Goal: Find contact information: Find contact information

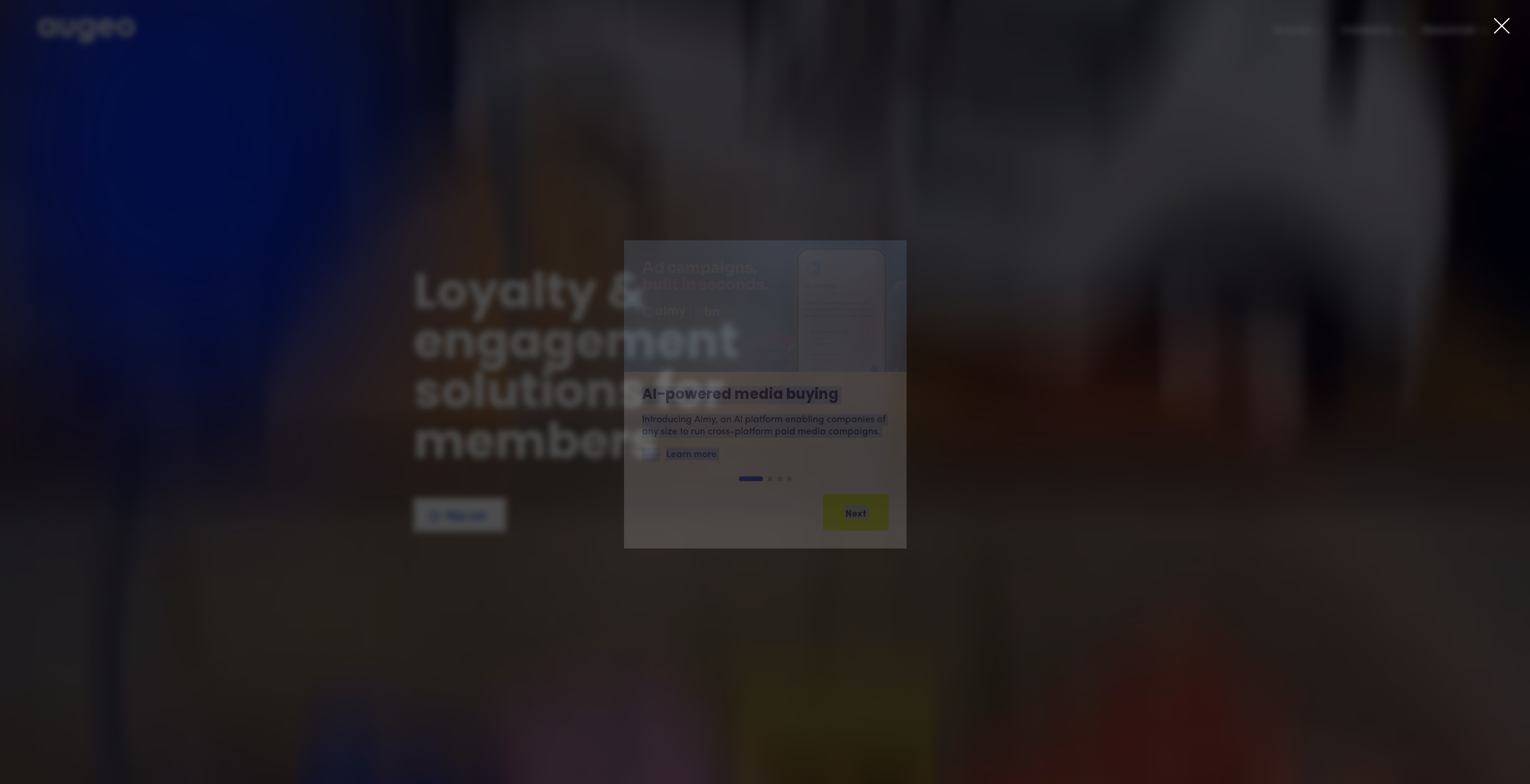
click at [1501, 18] on div "AI-powered media buying Introducing Aimy, an AI platform enabling companies of …" at bounding box center [765, 392] width 1530 height 784
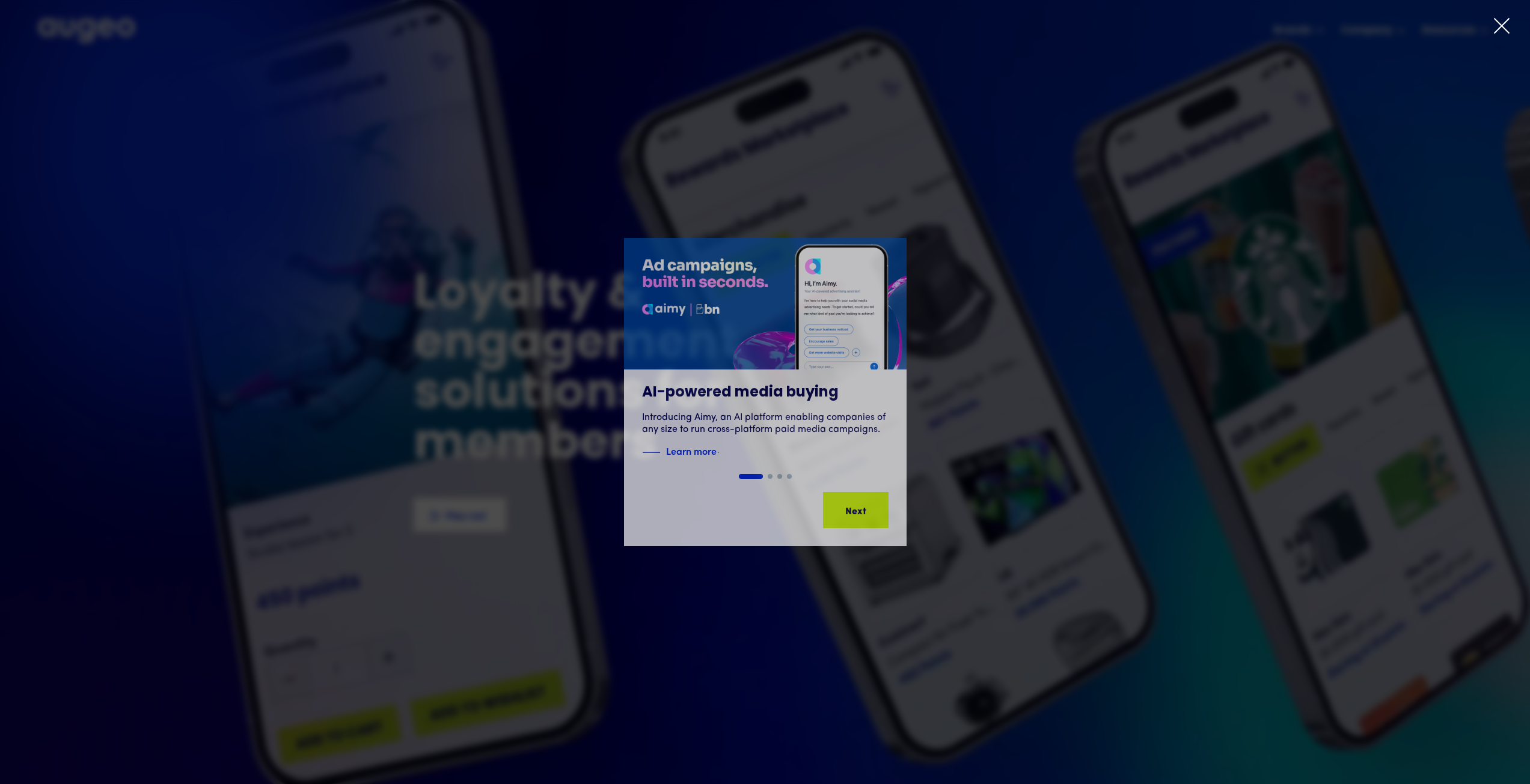
click at [1501, 20] on icon at bounding box center [1501, 26] width 18 height 18
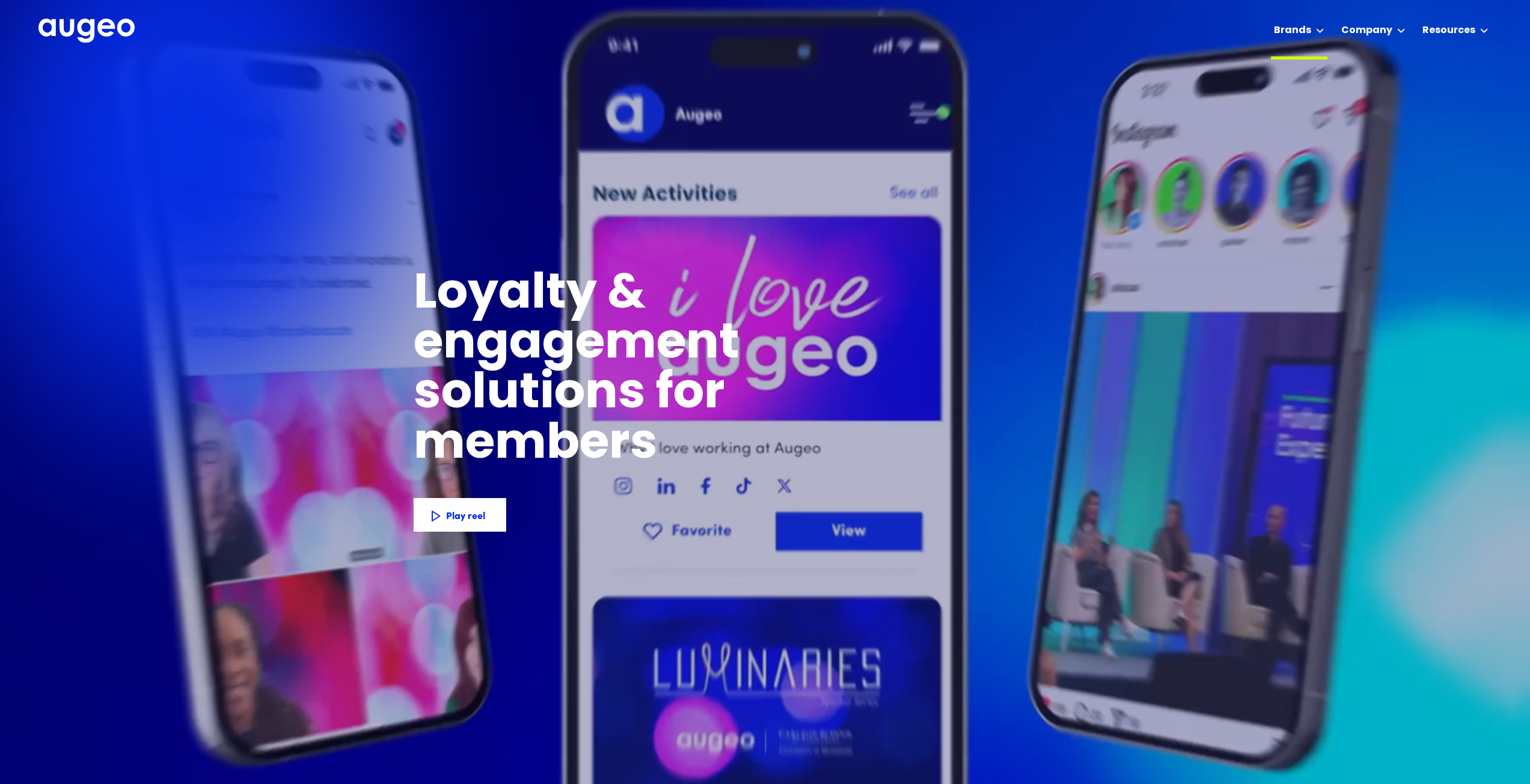
click at [1308, 30] on div "Brands" at bounding box center [1292, 31] width 37 height 15
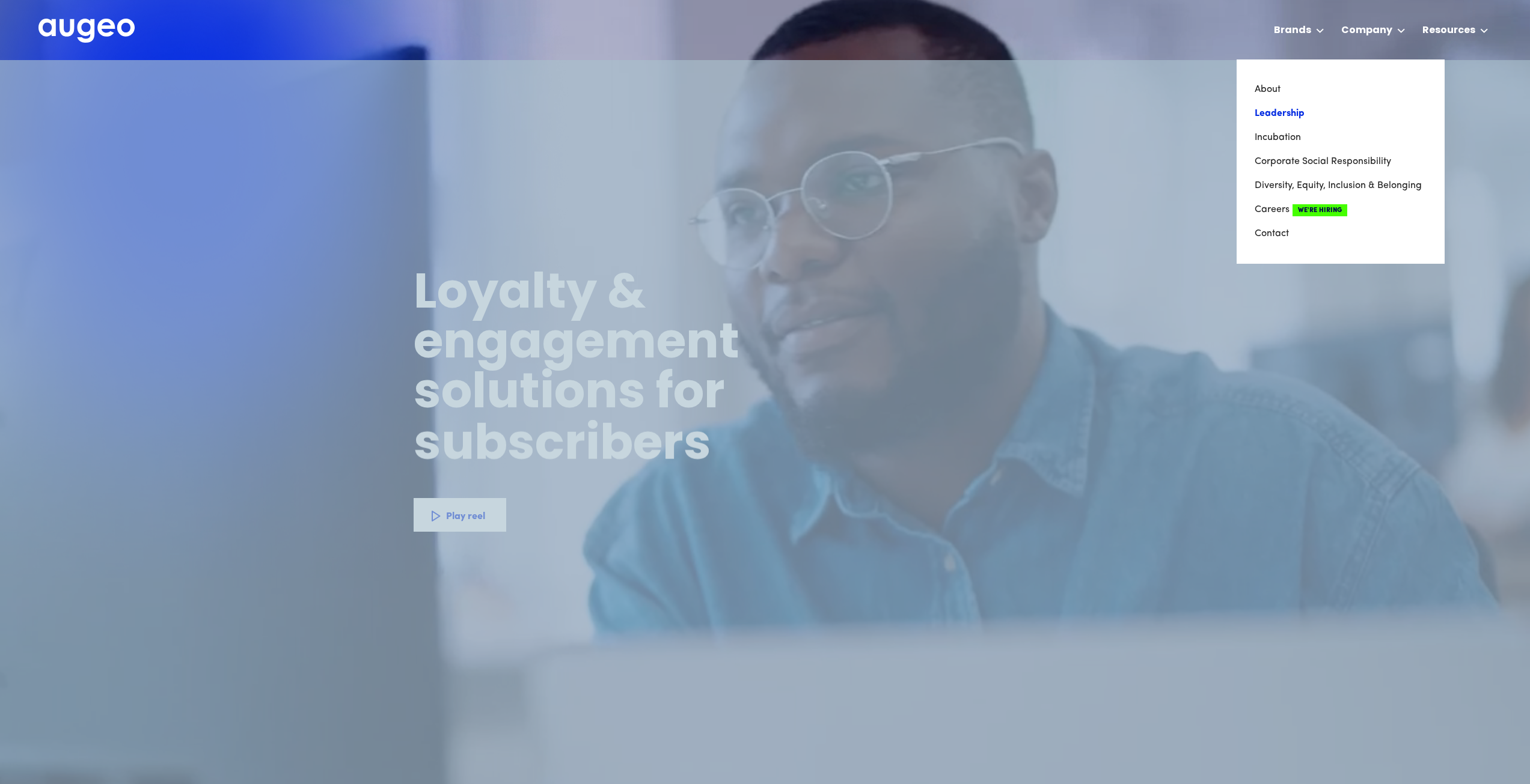
click at [1283, 113] on link "Leadership" at bounding box center [1340, 114] width 172 height 24
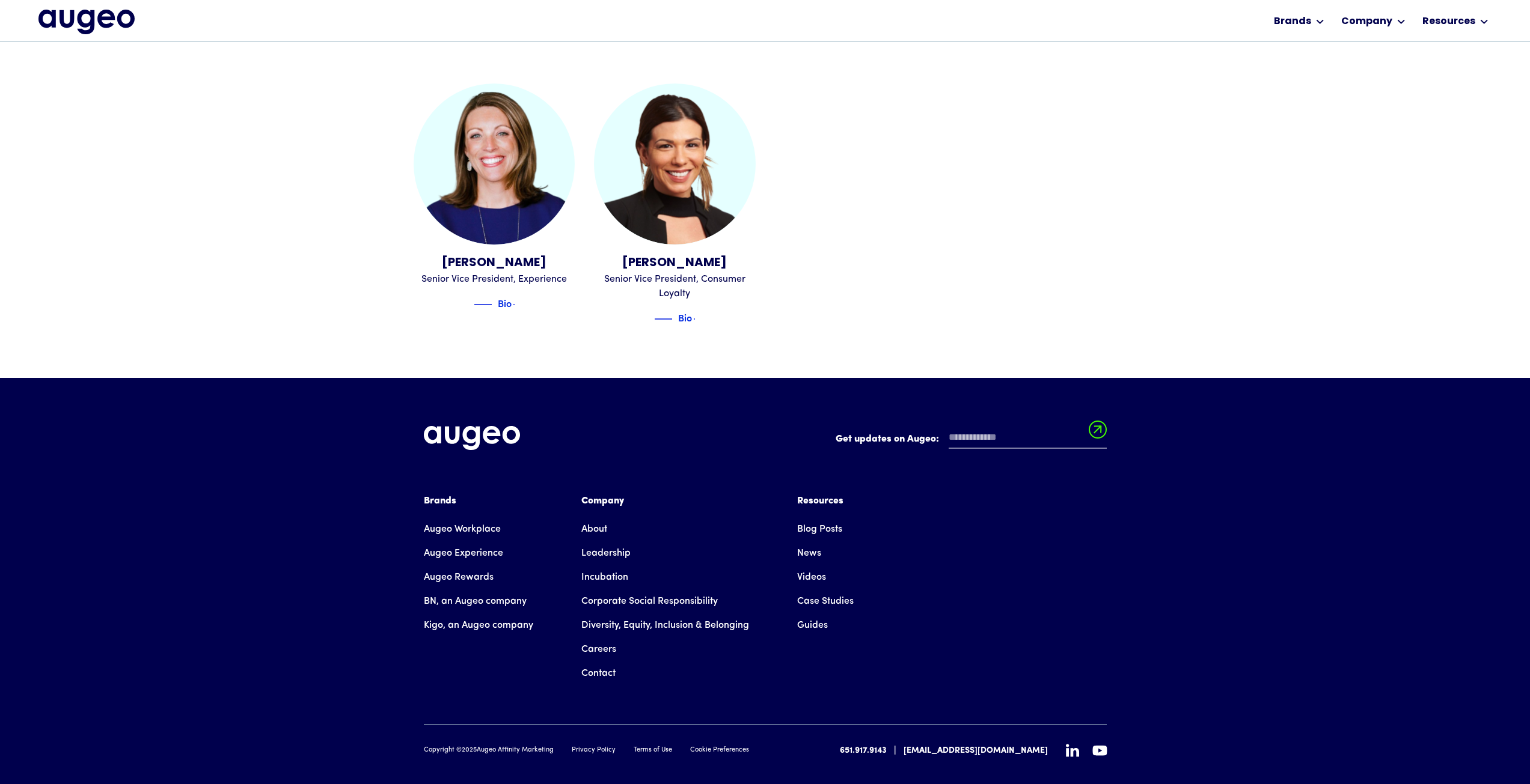
scroll to position [1694, 0]
click at [604, 661] on link "Contact" at bounding box center [598, 673] width 34 height 24
